Goal: Transaction & Acquisition: Purchase product/service

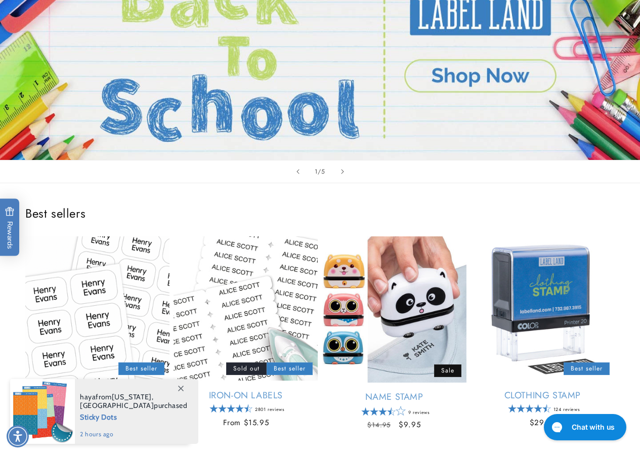
scroll to position [152, 0]
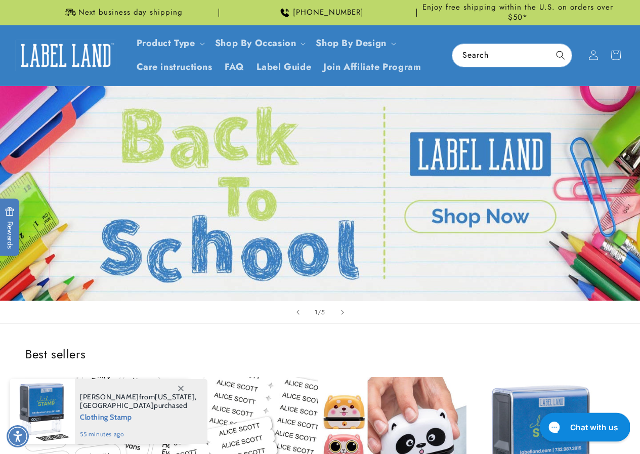
click at [582, 421] on h1 "Chat with us" at bounding box center [593, 426] width 48 height 11
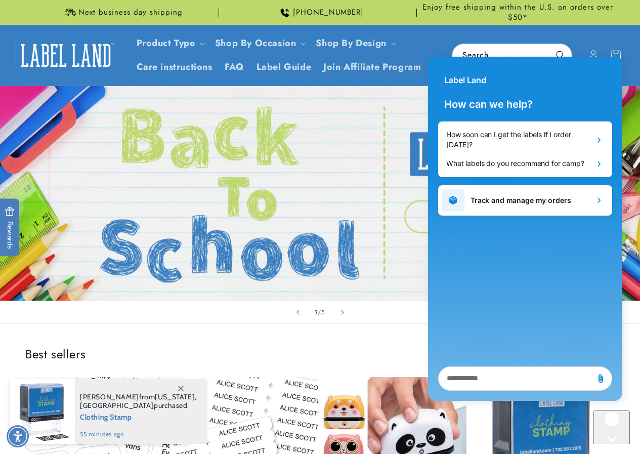
click at [477, 382] on textarea "live chat message input" at bounding box center [515, 378] width 147 height 23
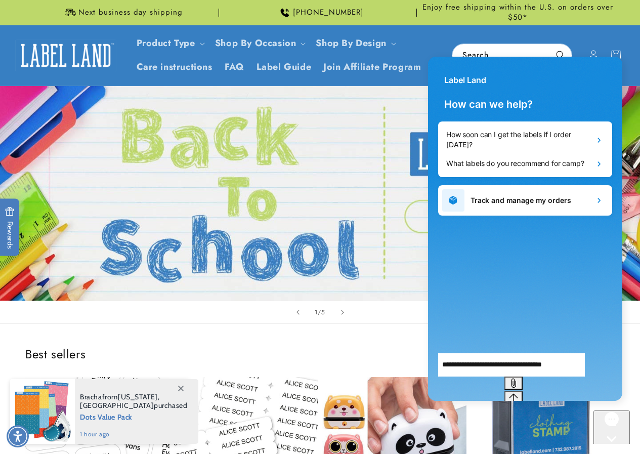
type textarea "**********"
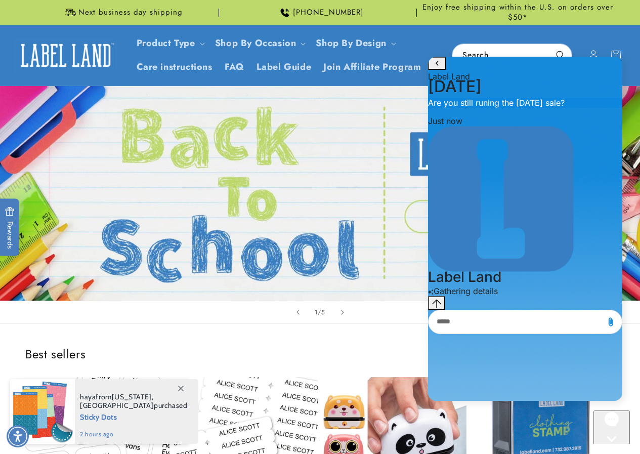
drag, startPoint x: 536, startPoint y: 69, endPoint x: 844, endPoint y: 66, distance: 308.0
click at [630, 66] on html "Label Land September 10 11:44 AM. You said: Are you still runing the labor day …" at bounding box center [524, 230] width 209 height 356
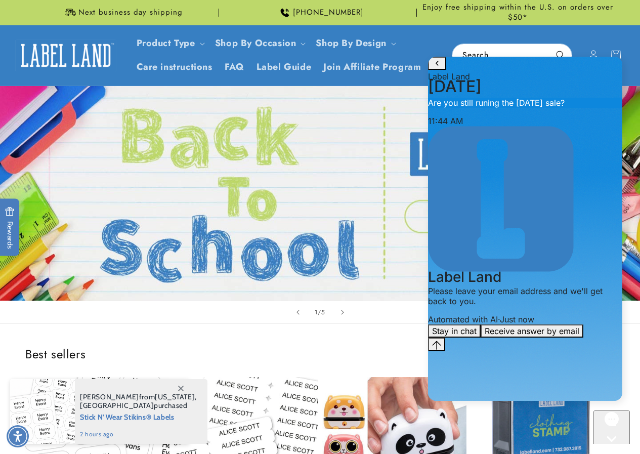
drag, startPoint x: 581, startPoint y: 69, endPoint x: 530, endPoint y: 82, distance: 52.1
click at [530, 81] on div "Label Land" at bounding box center [525, 69] width 194 height 25
click at [349, 162] on link "Open this option" at bounding box center [320, 193] width 640 height 214
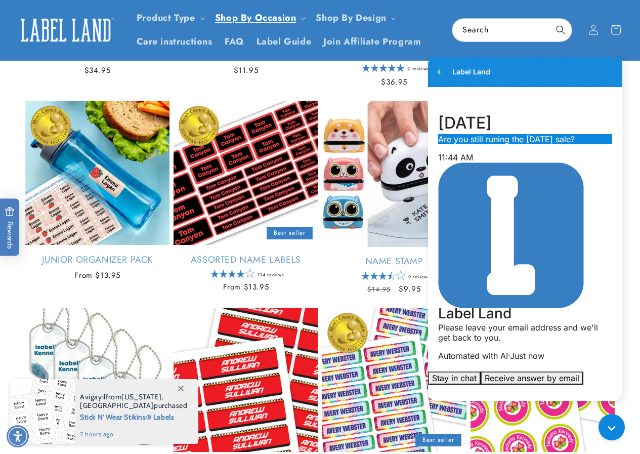
scroll to position [152, 0]
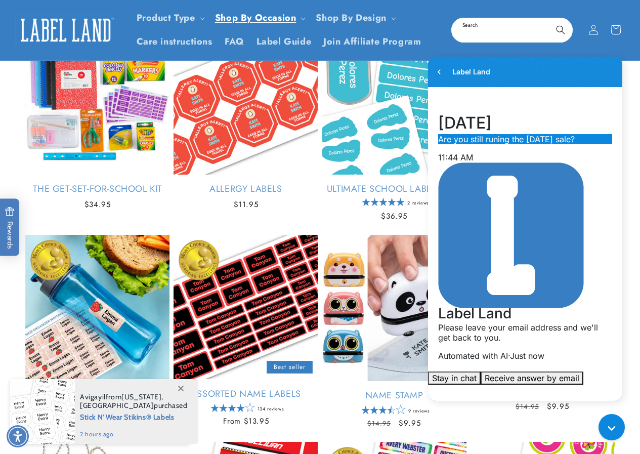
click at [467, 29] on input "Search" at bounding box center [511, 30] width 119 height 23
type input "**********"
click at [549, 19] on button "Search" at bounding box center [560, 30] width 22 height 22
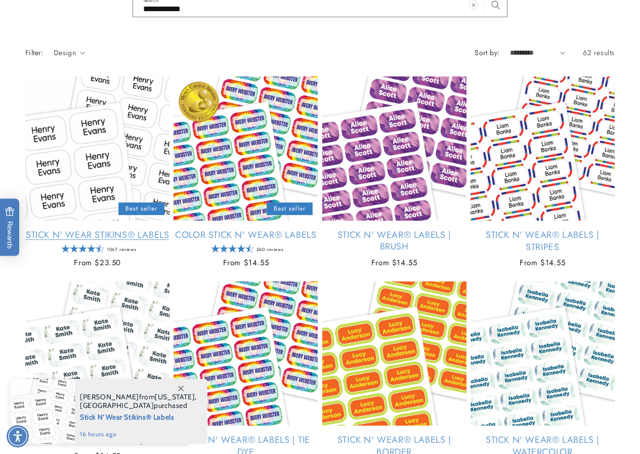
scroll to position [152, 0]
click at [103, 229] on link "Stick N' Wear Stikins® Labels" at bounding box center [97, 235] width 144 height 12
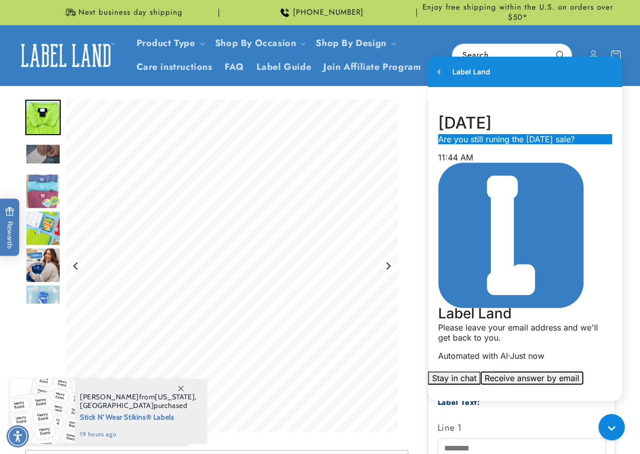
click at [548, 371] on button "Receive answer by email" at bounding box center [531, 377] width 103 height 13
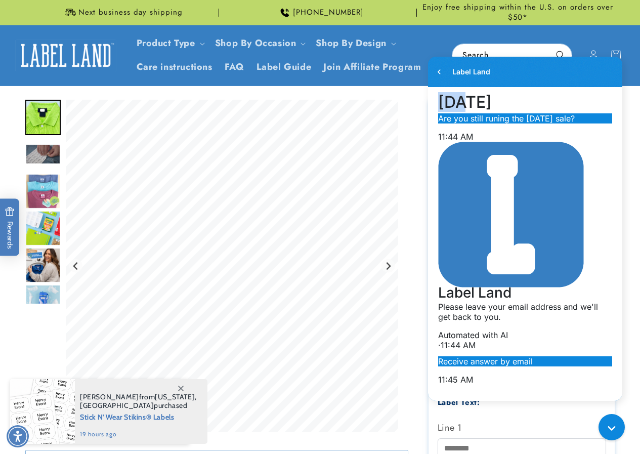
drag, startPoint x: 591, startPoint y: 71, endPoint x: 512, endPoint y: 91, distance: 81.3
click at [512, 91] on div "Label Land History has been fetched September 10 11:44 AM. You said: Are you st…" at bounding box center [525, 229] width 194 height 344
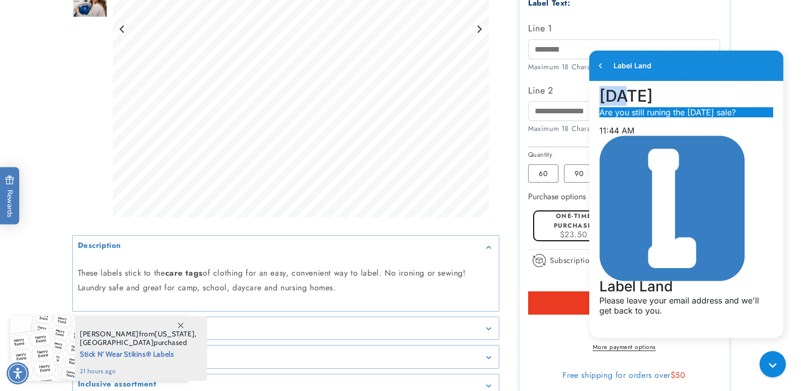
scroll to position [405, 0]
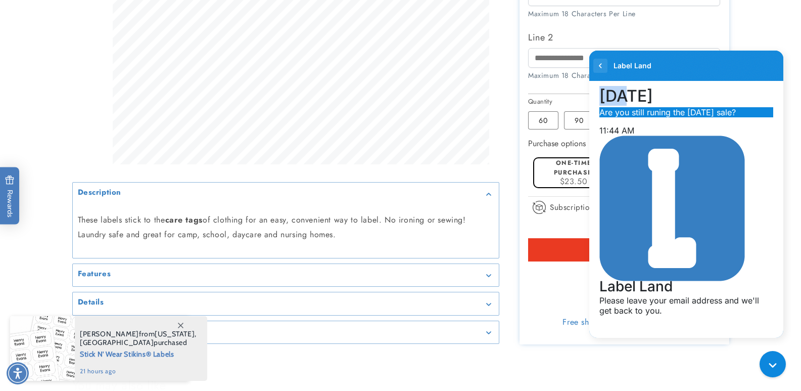
click at [603, 64] on icon "go to home page" at bounding box center [601, 66] width 10 height 12
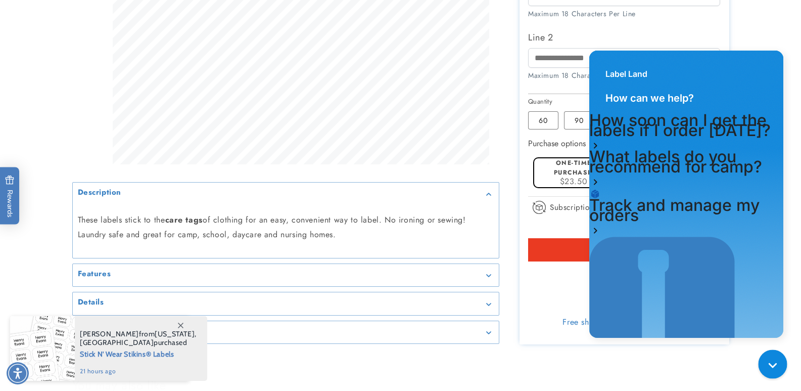
click at [639, 365] on div "Gorgias live chat" at bounding box center [776, 366] width 18 height 18
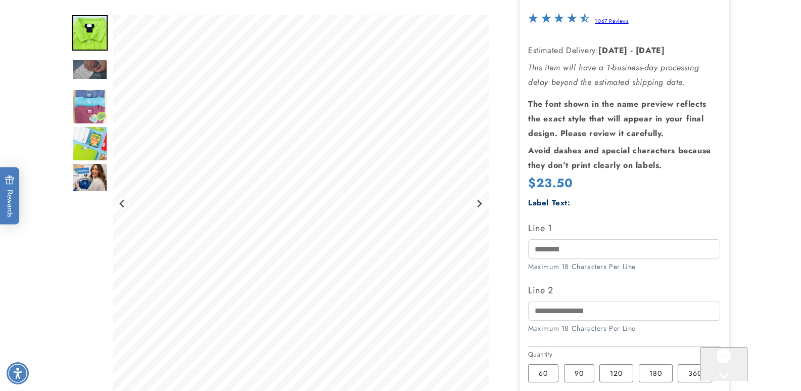
scroll to position [253, 0]
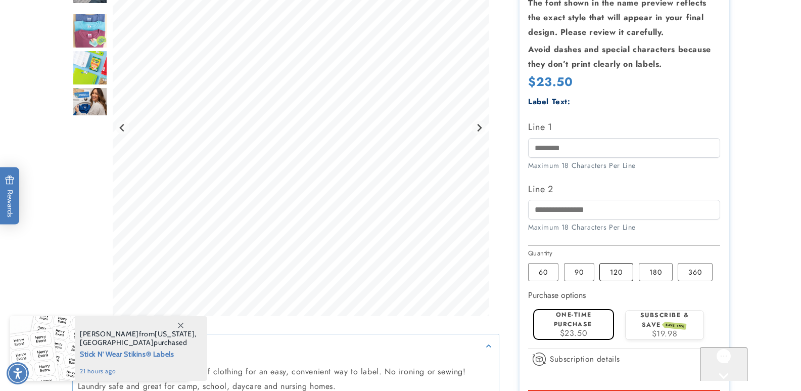
click at [617, 273] on label "120 Variant sold out or unavailable" at bounding box center [617, 272] width 34 height 18
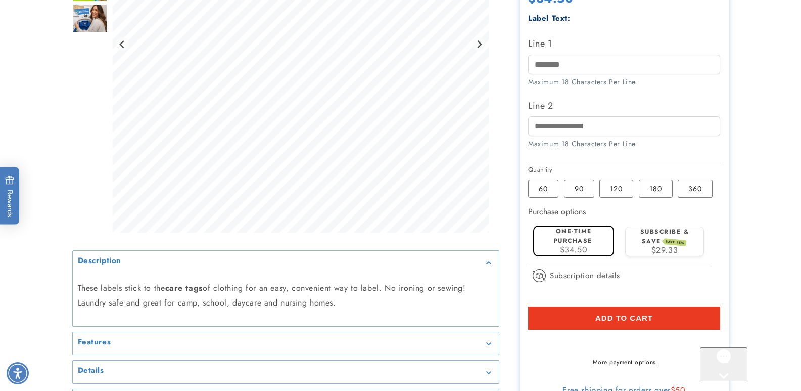
scroll to position [354, 0]
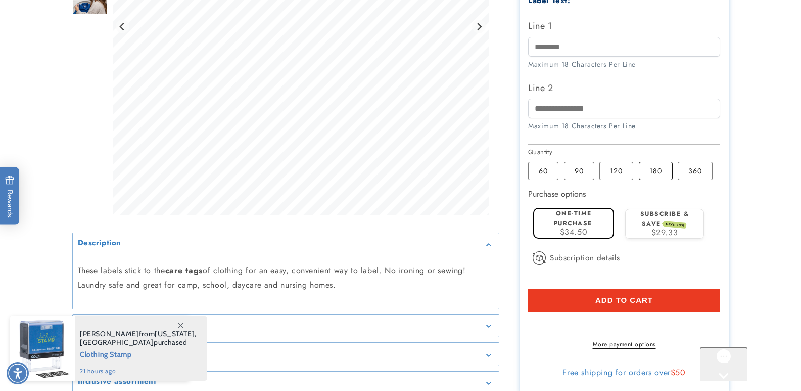
click at [639, 165] on label "180 Variant sold out or unavailable" at bounding box center [656, 171] width 34 height 18
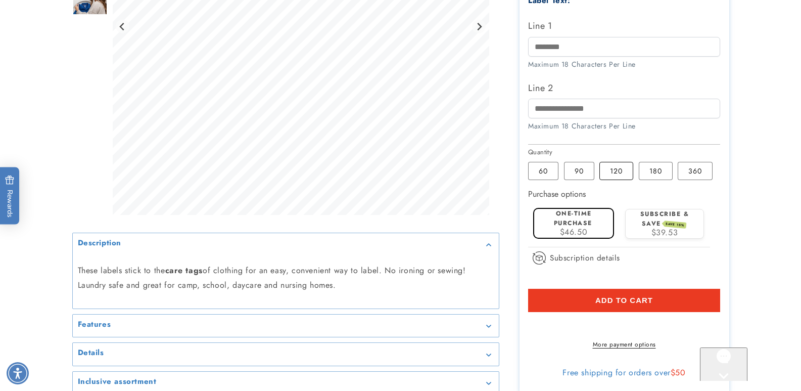
click at [628, 176] on label "120 Variant sold out or unavailable" at bounding box center [617, 171] width 34 height 18
click at [622, 301] on span "Add to cart" at bounding box center [625, 300] width 58 height 9
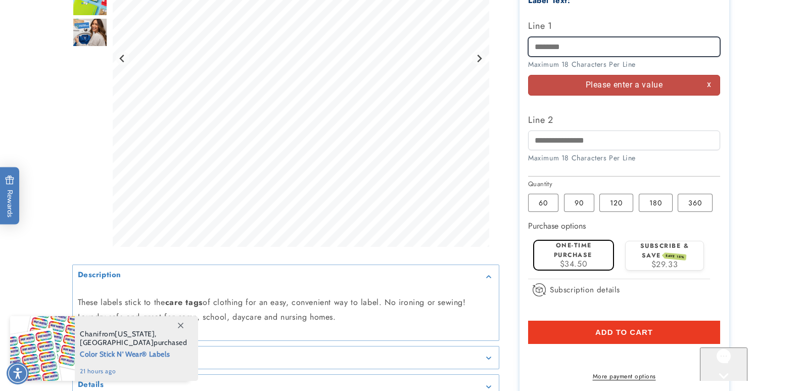
click at [578, 48] on input "Line 1" at bounding box center [624, 47] width 192 height 20
type input "******"
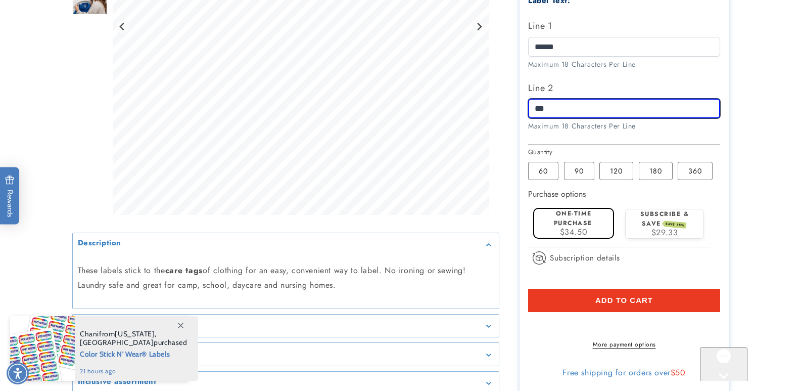
type input "**********"
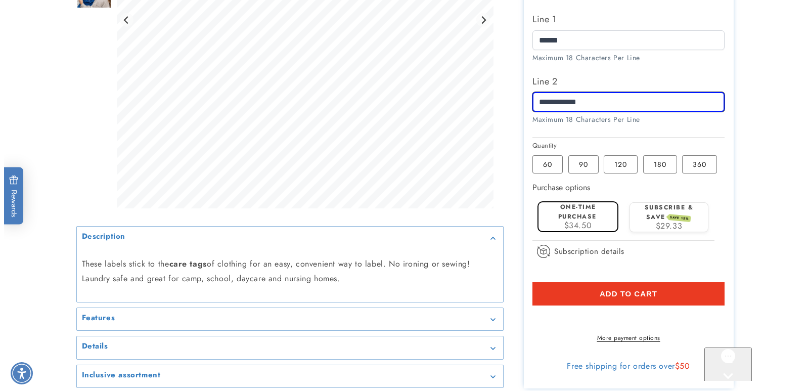
scroll to position [405, 0]
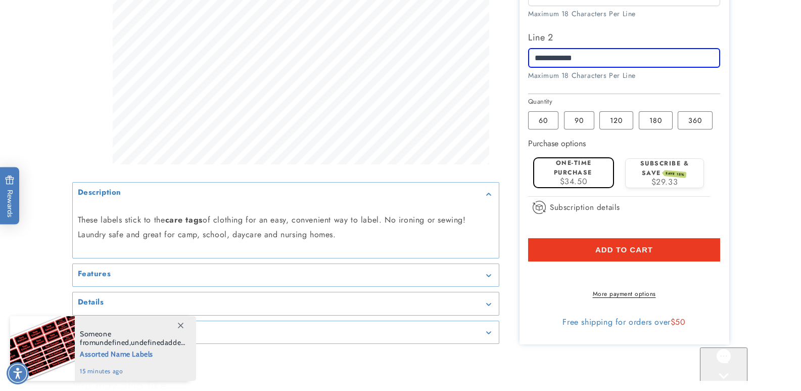
click at [639, 253] on button "Add to cart" at bounding box center [624, 249] width 192 height 23
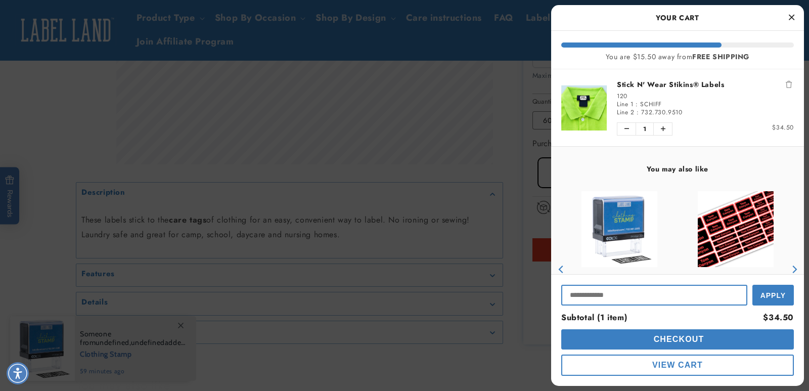
click at [621, 292] on input "Input Discount" at bounding box center [654, 295] width 186 height 21
type input "*"
type input "**********"
click at [639, 293] on span "Apply" at bounding box center [772, 294] width 25 height 8
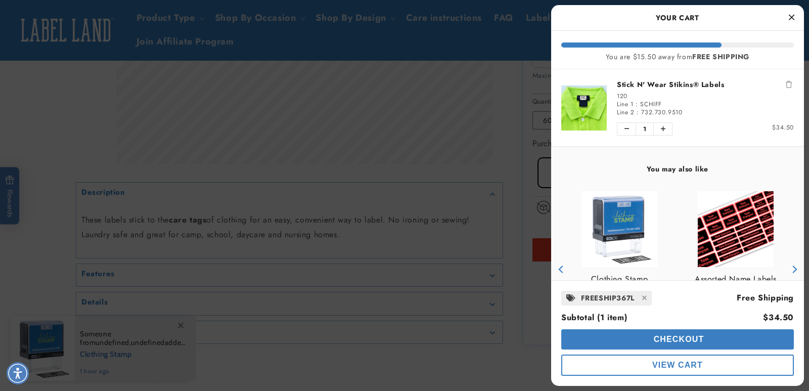
click at [639, 362] on span "View Cart" at bounding box center [677, 365] width 51 height 9
